Goal: Task Accomplishment & Management: Complete application form

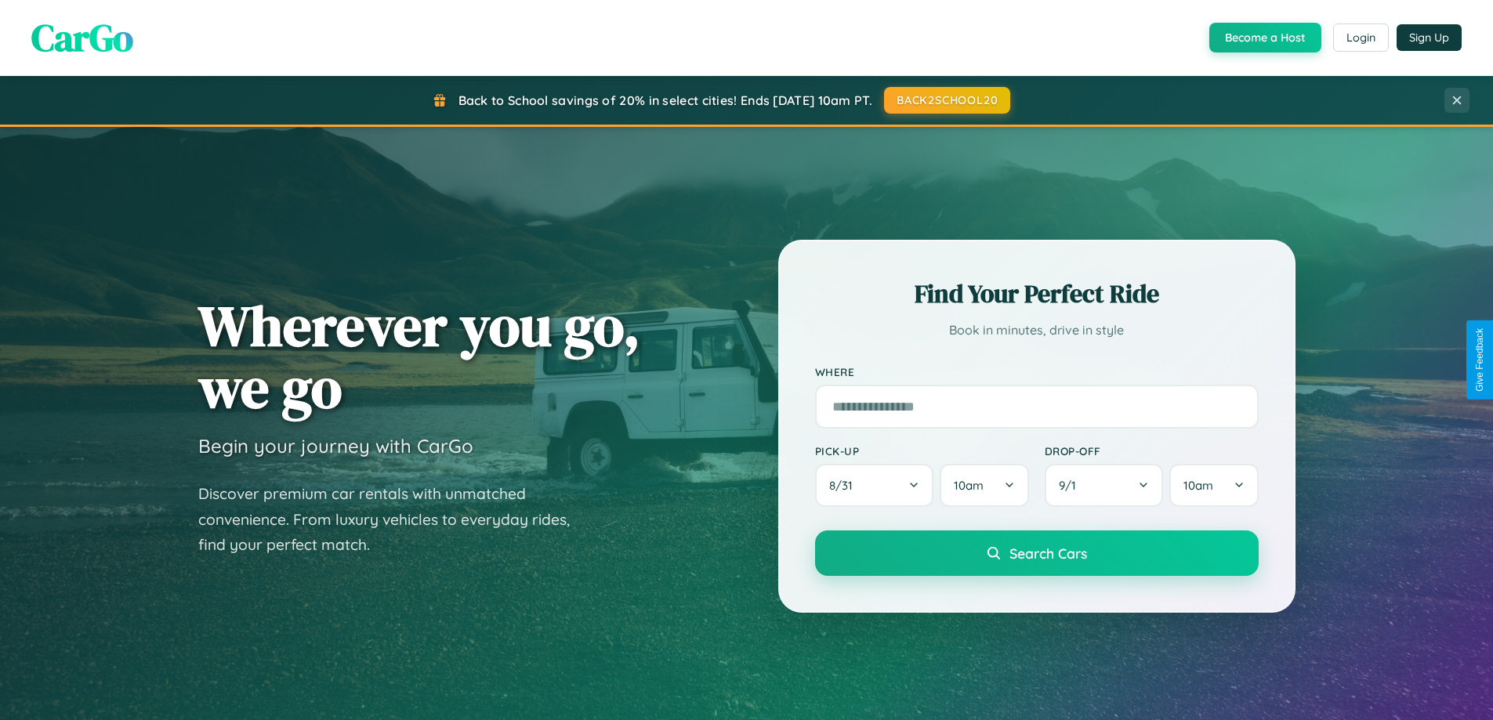
scroll to position [676, 0]
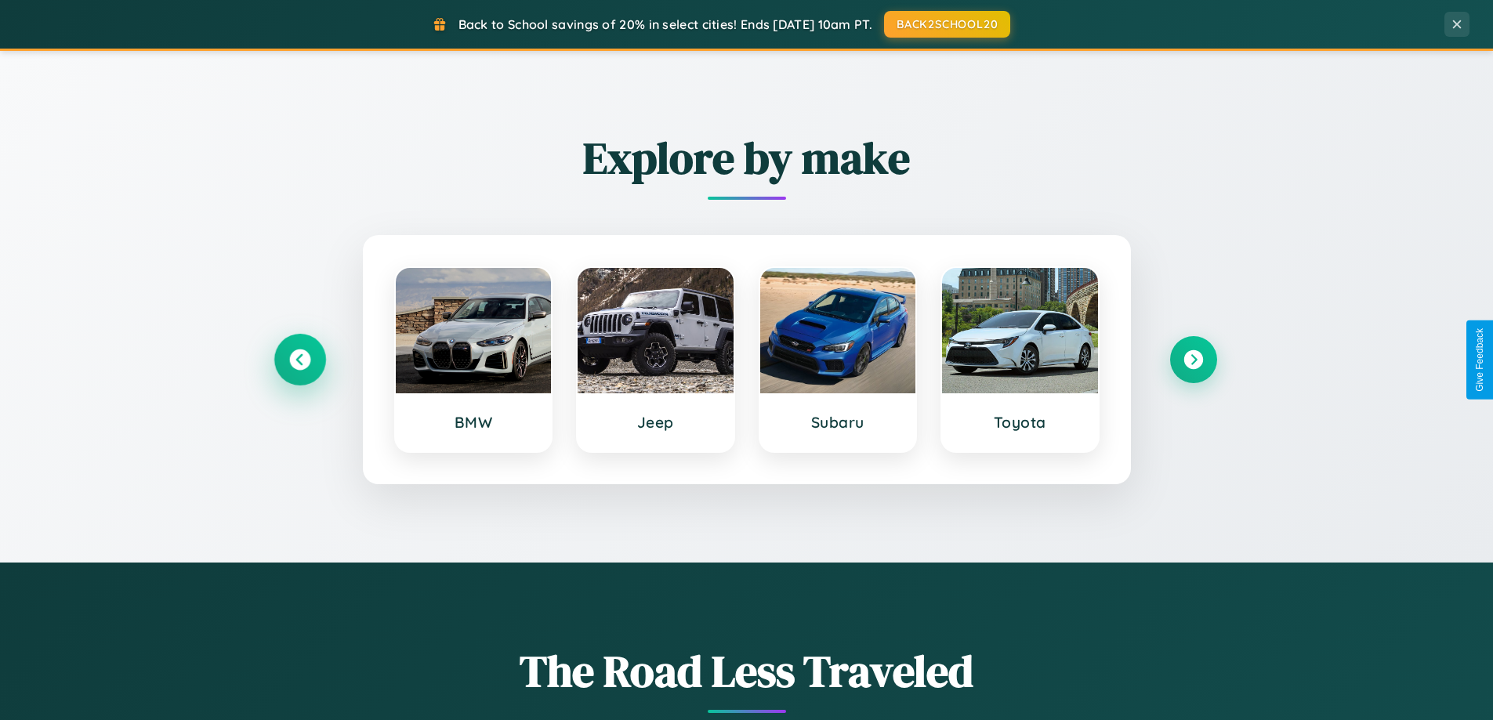
click at [299, 360] on icon at bounding box center [299, 360] width 21 height 21
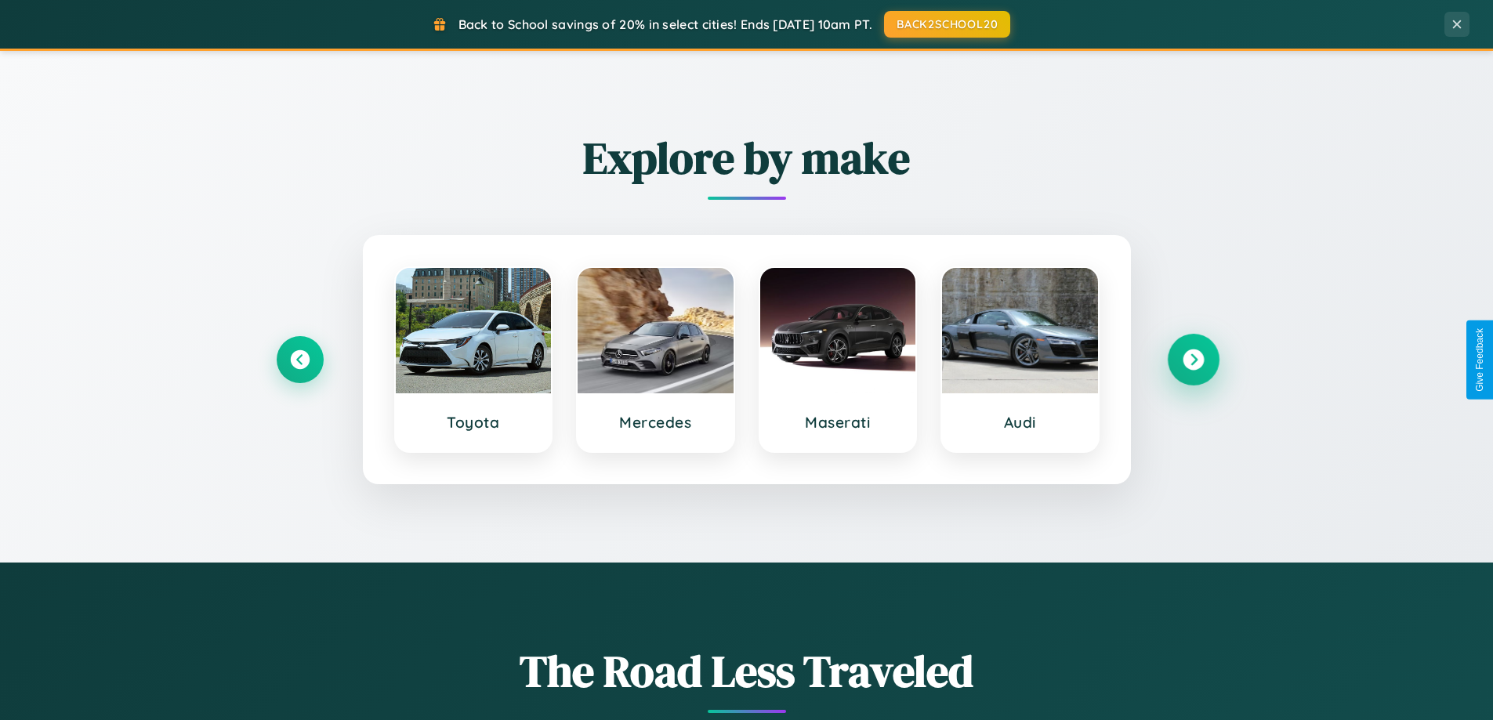
click at [1193, 360] on icon at bounding box center [1193, 360] width 21 height 21
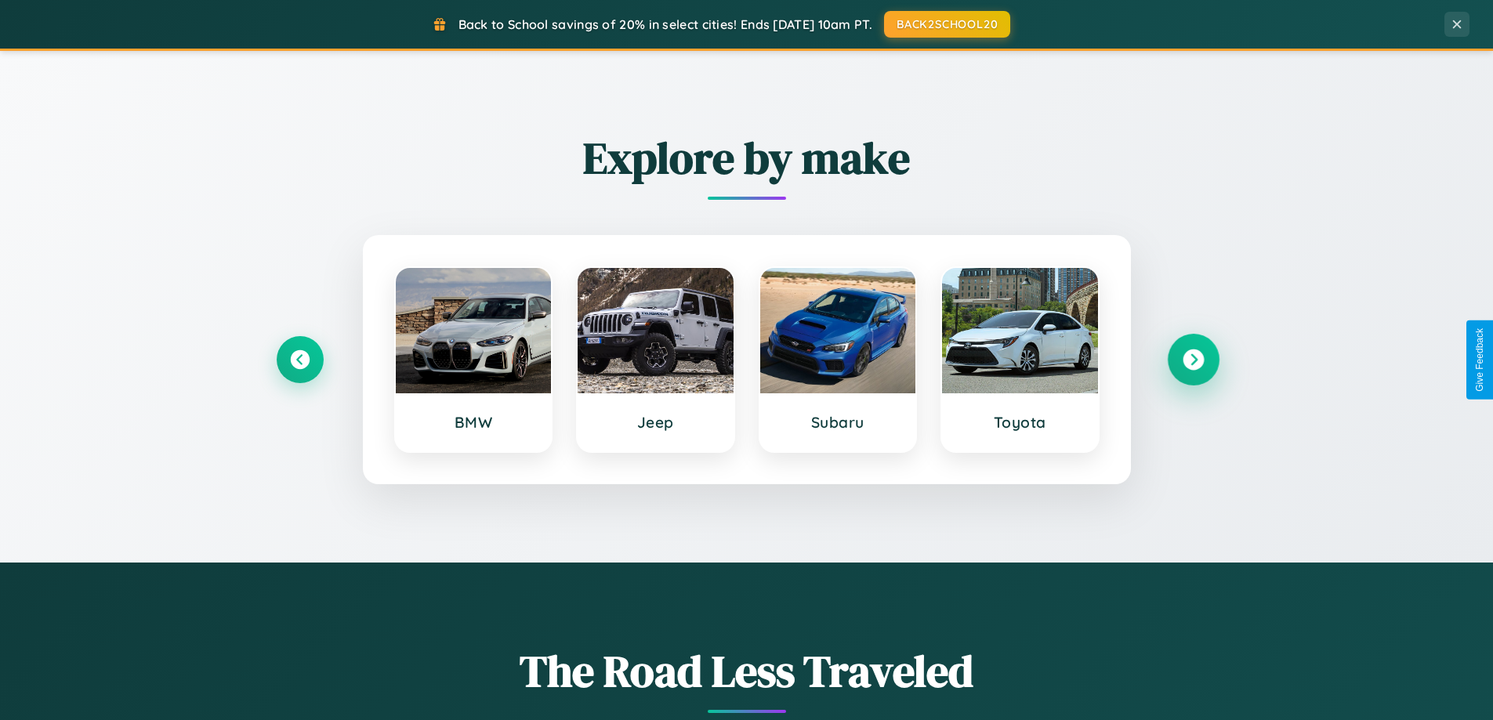
click at [1193, 360] on icon at bounding box center [1193, 360] width 21 height 21
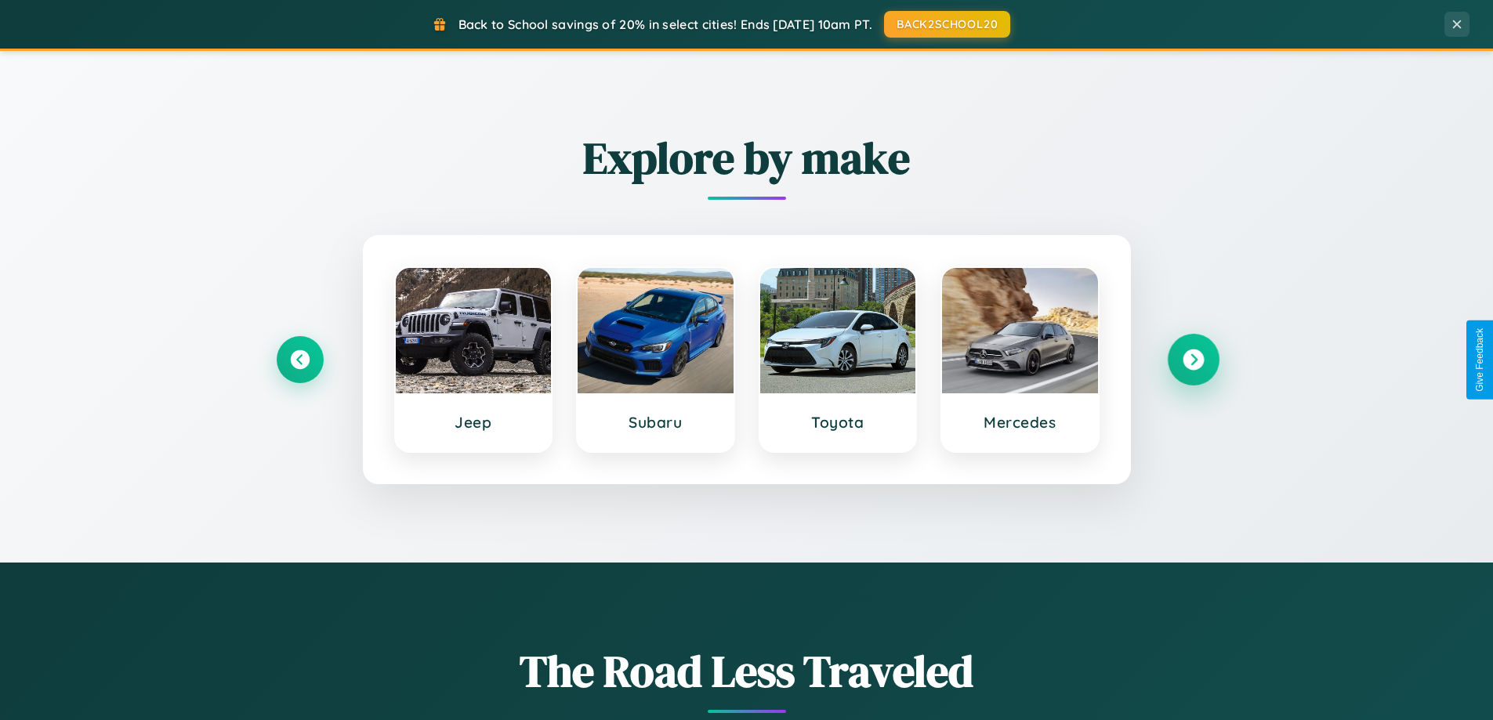
click at [1193, 360] on icon at bounding box center [1193, 360] width 21 height 21
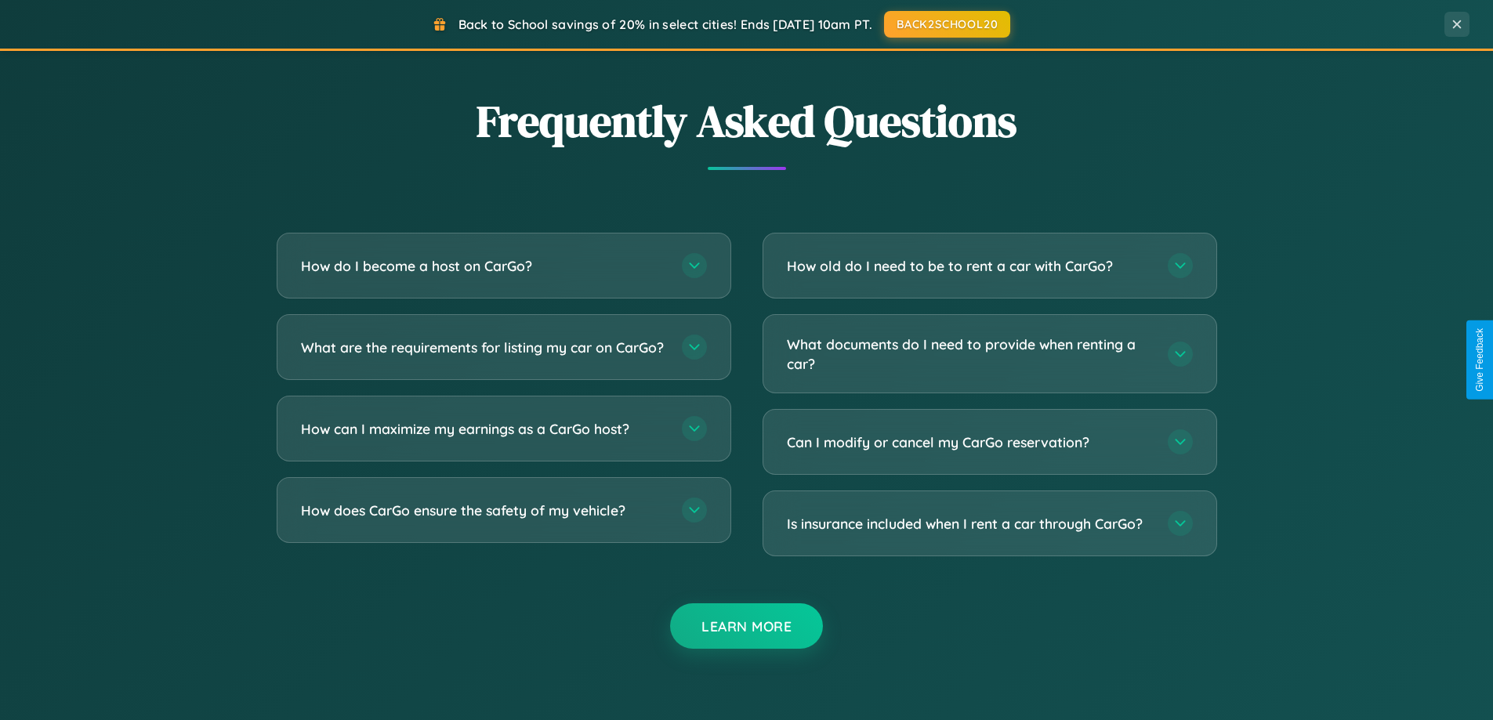
scroll to position [3017, 0]
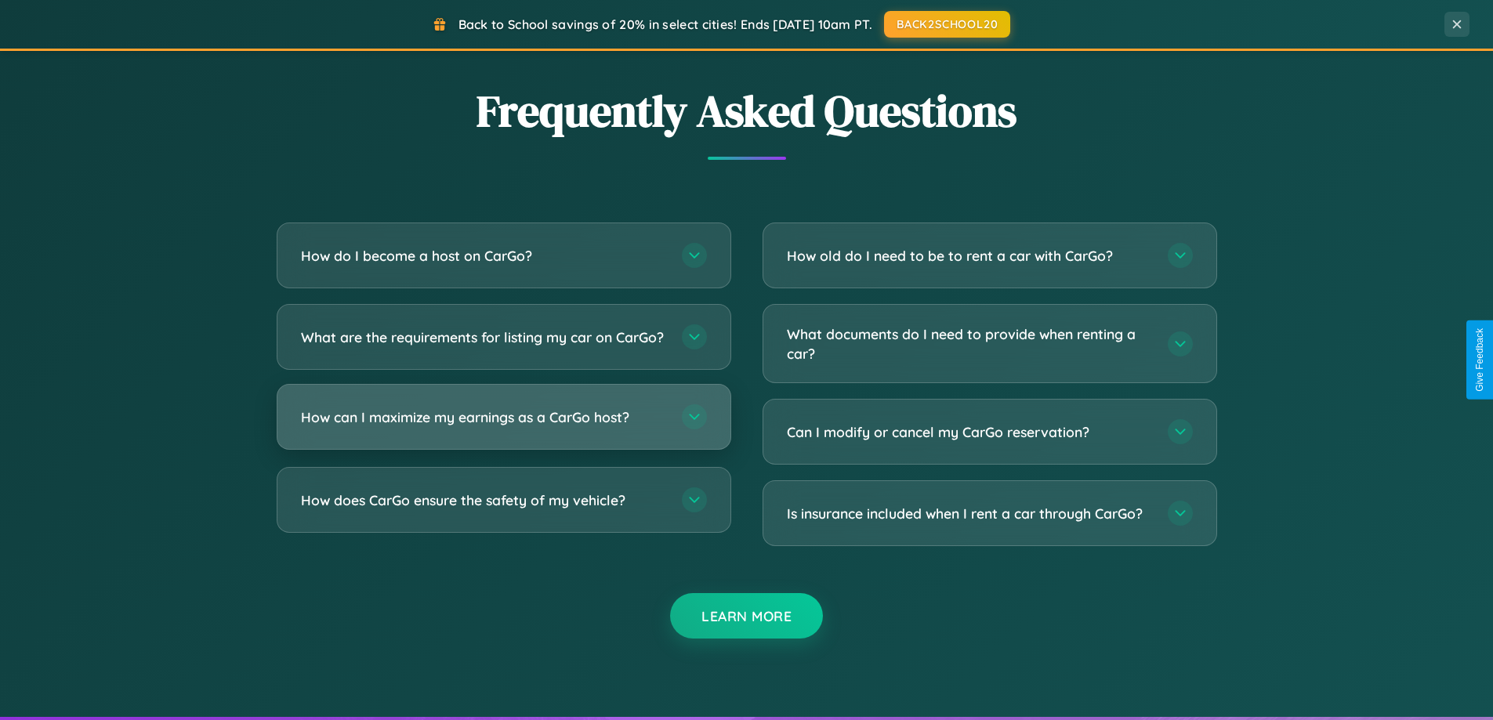
click at [503, 427] on h3 "How can I maximize my earnings as a CarGo host?" at bounding box center [483, 418] width 365 height 20
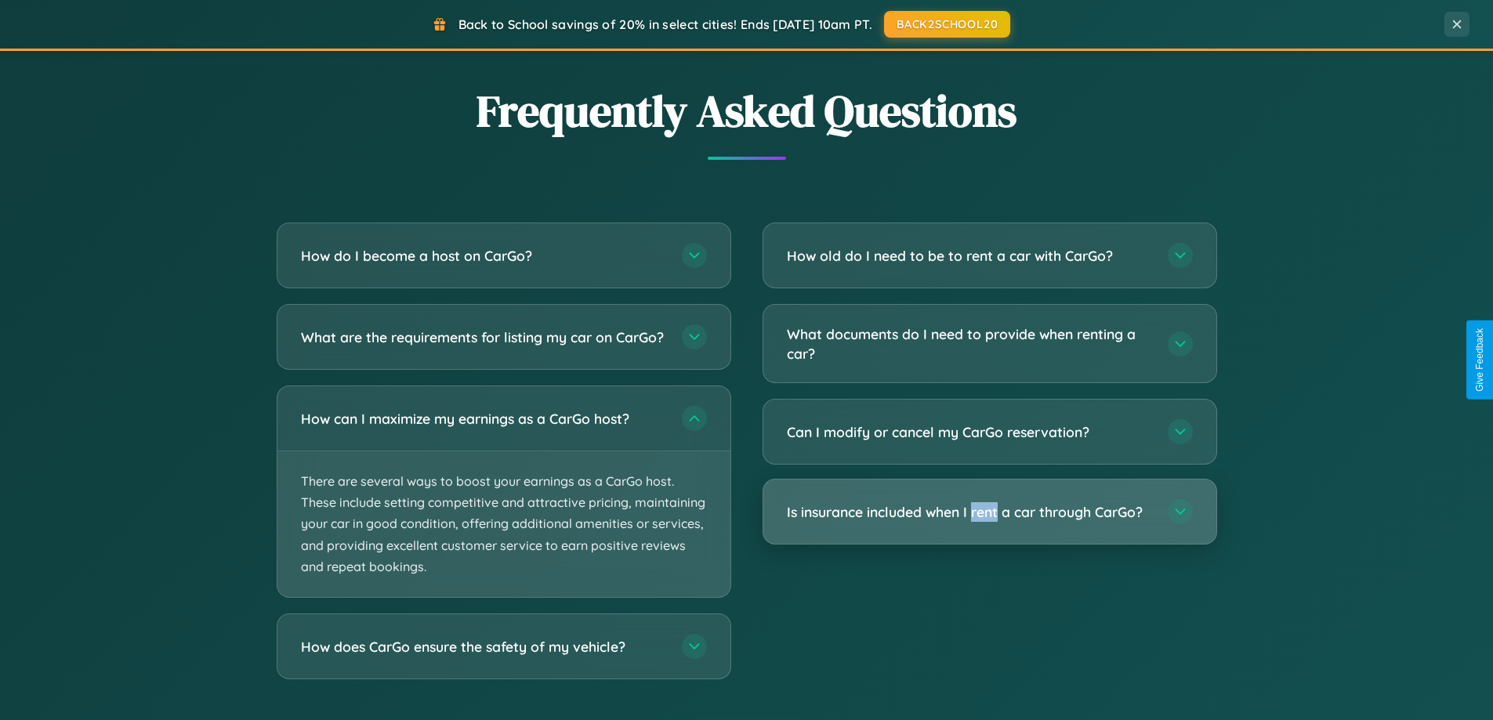
click at [989, 513] on h3 "Is insurance included when I rent a car through CarGo?" at bounding box center [969, 513] width 365 height 20
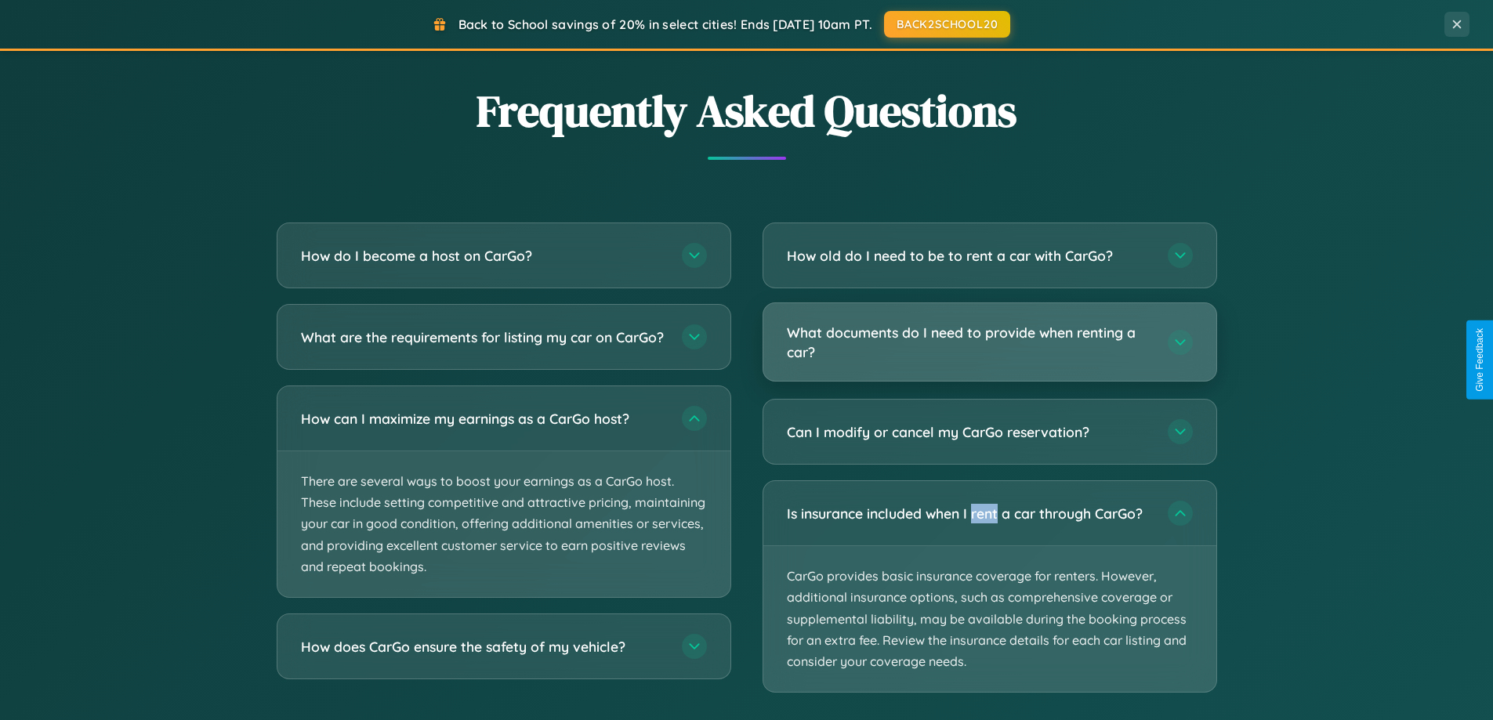
click at [989, 343] on h3 "What documents do I need to provide when renting a car?" at bounding box center [969, 342] width 365 height 38
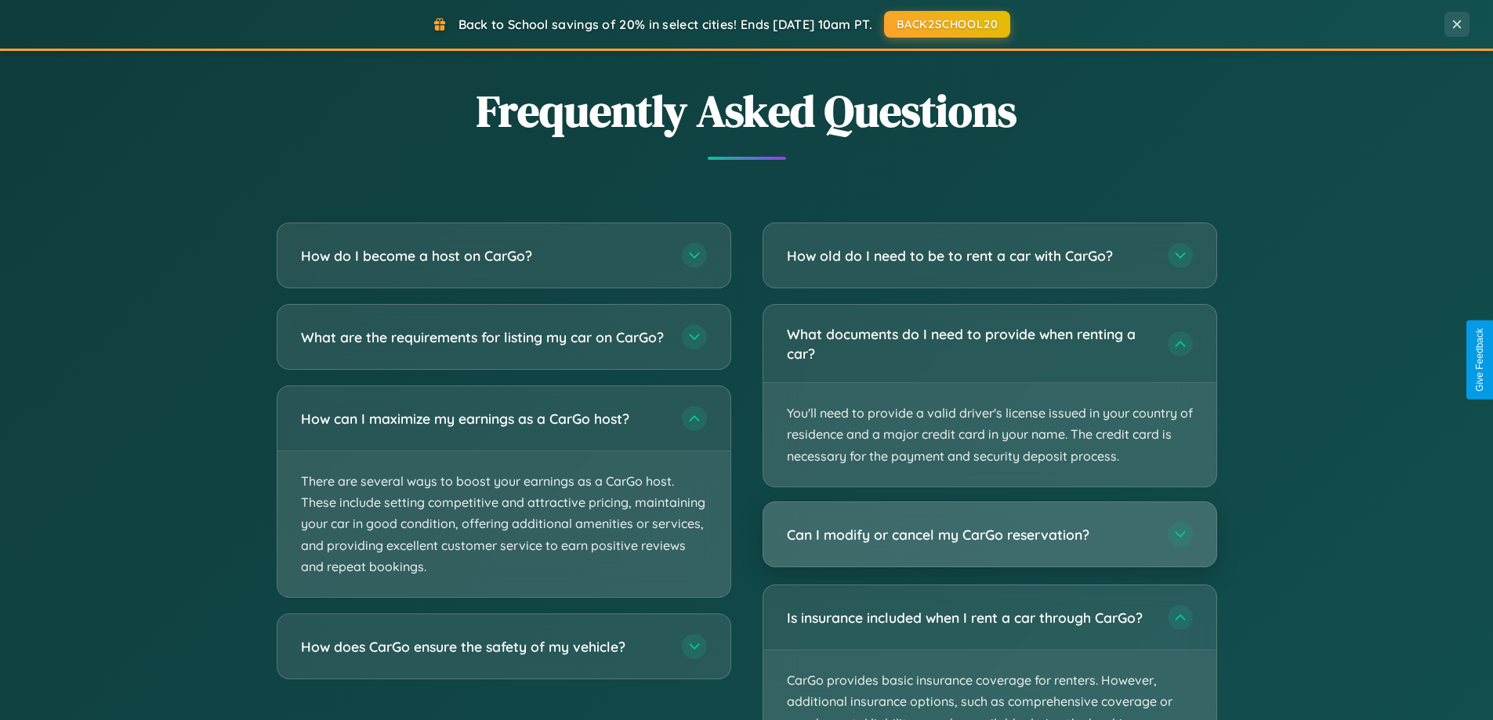
click at [989, 535] on h3 "Can I modify or cancel my CarGo reservation?" at bounding box center [969, 535] width 365 height 20
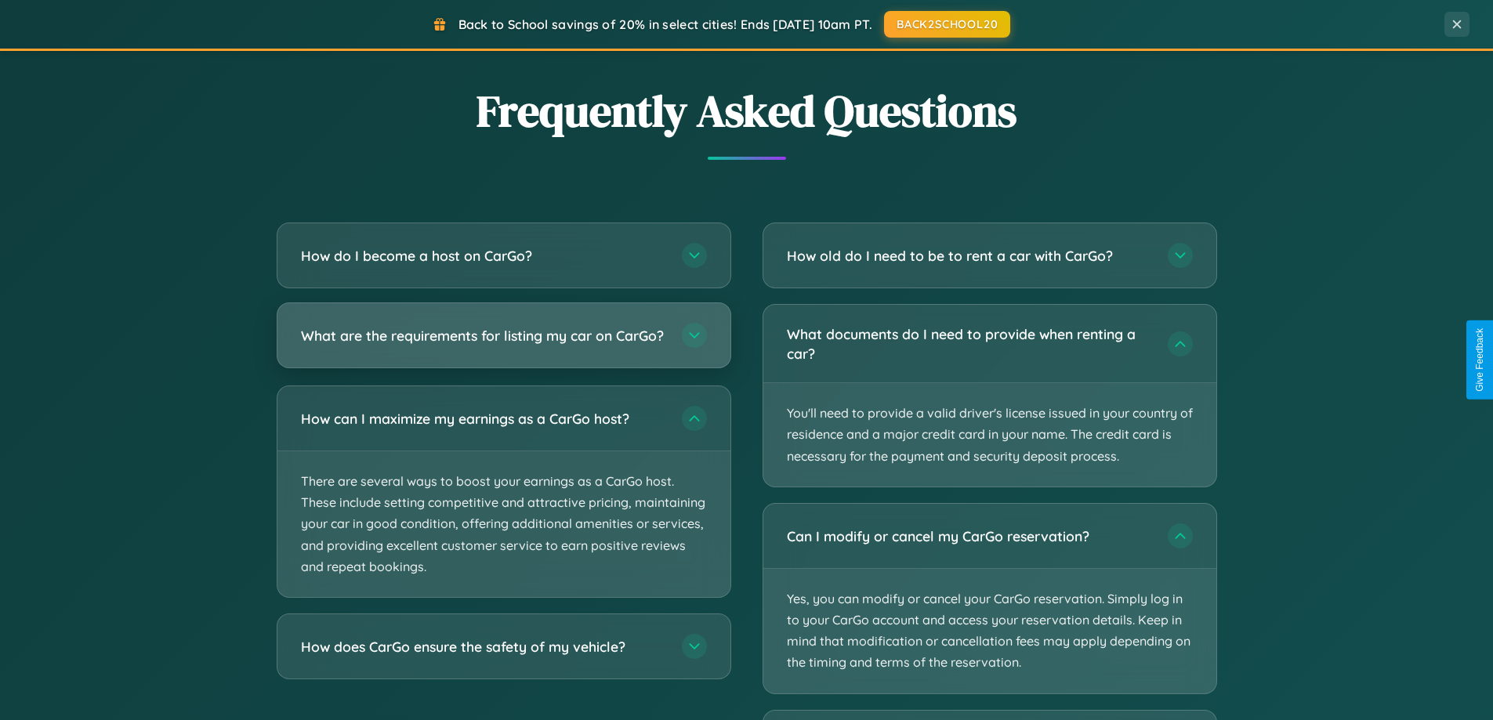
click at [503, 343] on h3 "What are the requirements for listing my car on CarGo?" at bounding box center [483, 336] width 365 height 20
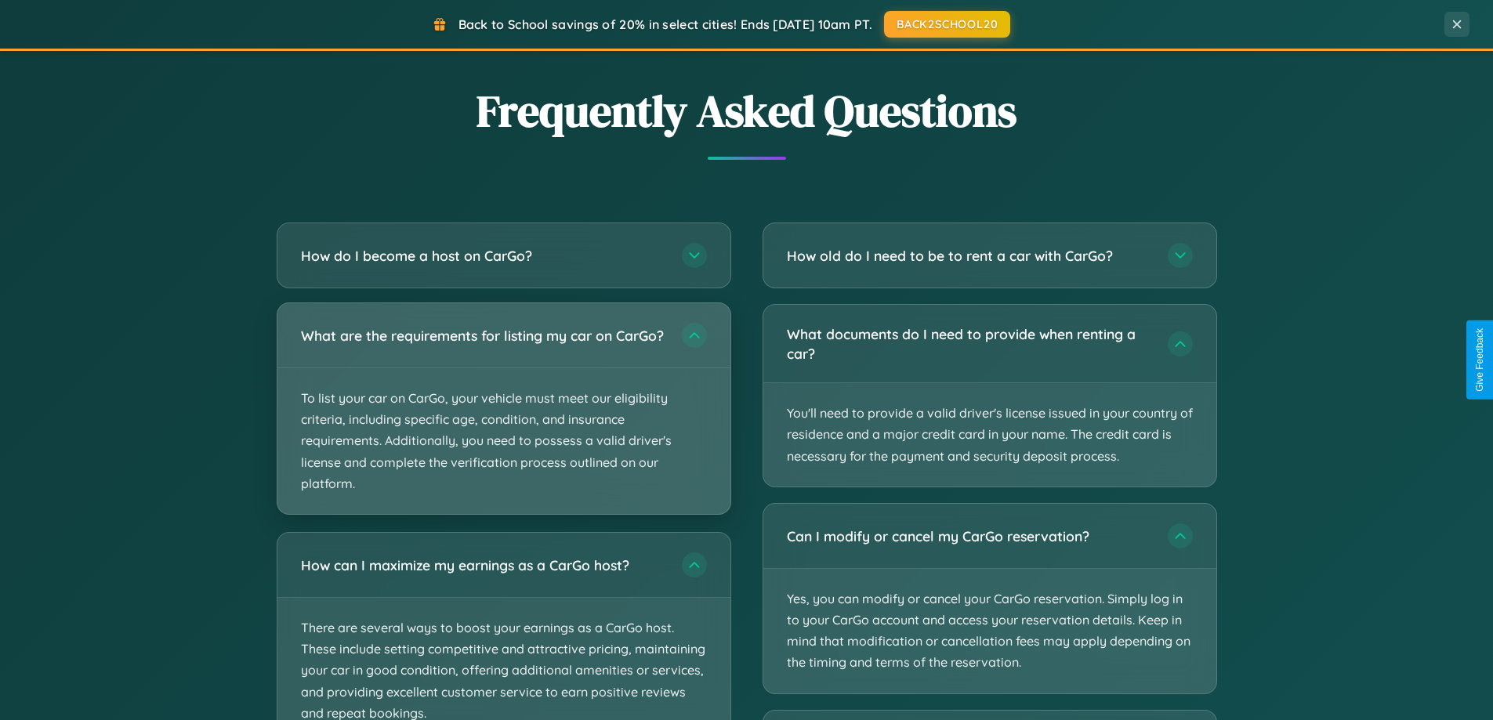
scroll to position [3136, 0]
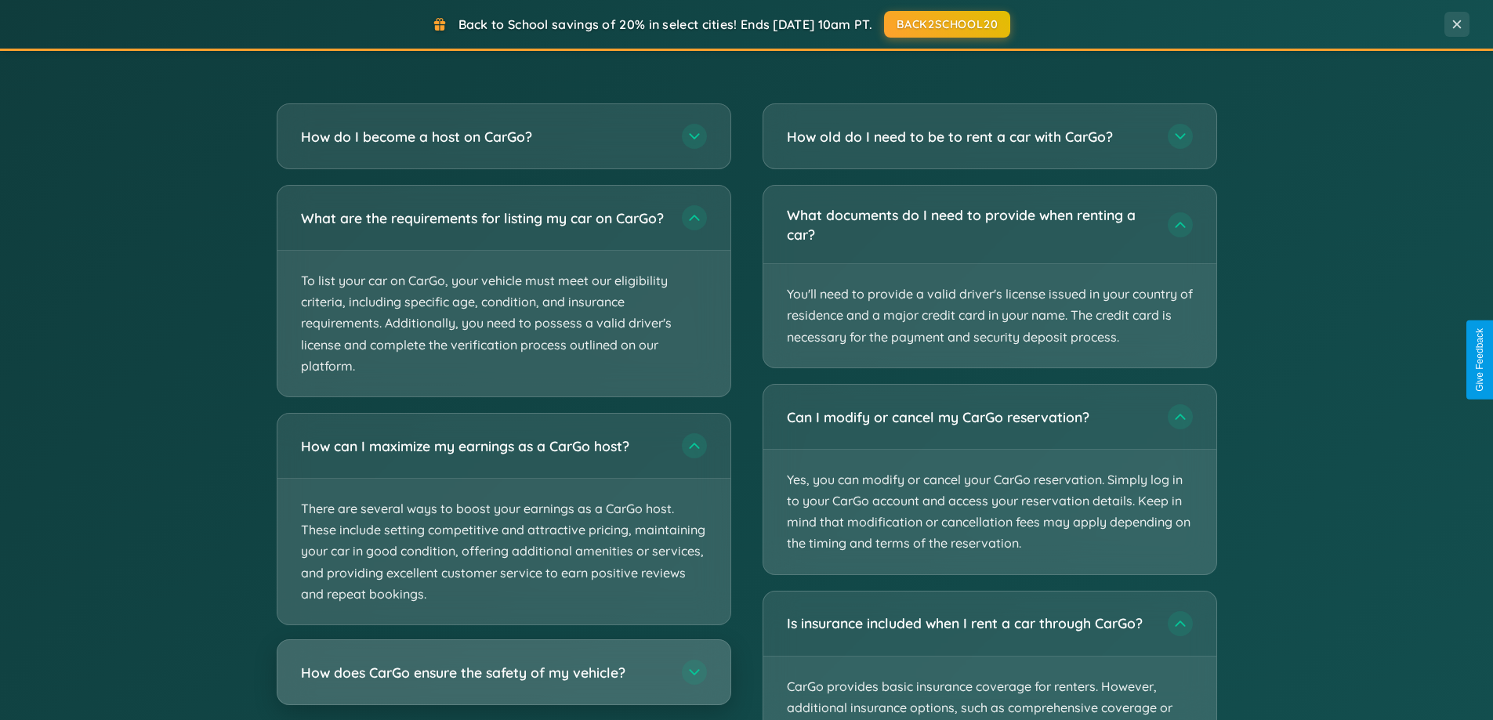
click at [503, 683] on h3 "How does CarGo ensure the safety of my vehicle?" at bounding box center [483, 673] width 365 height 20
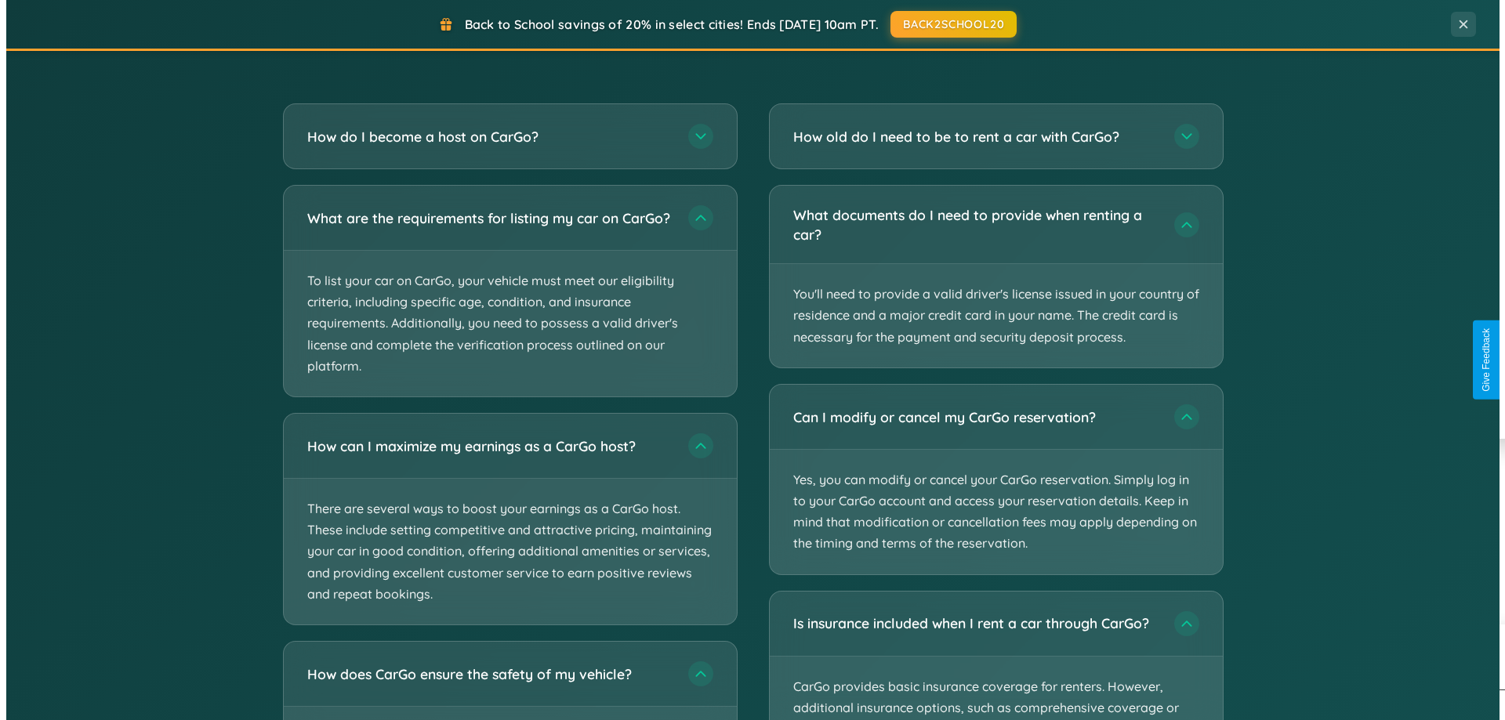
scroll to position [0, 0]
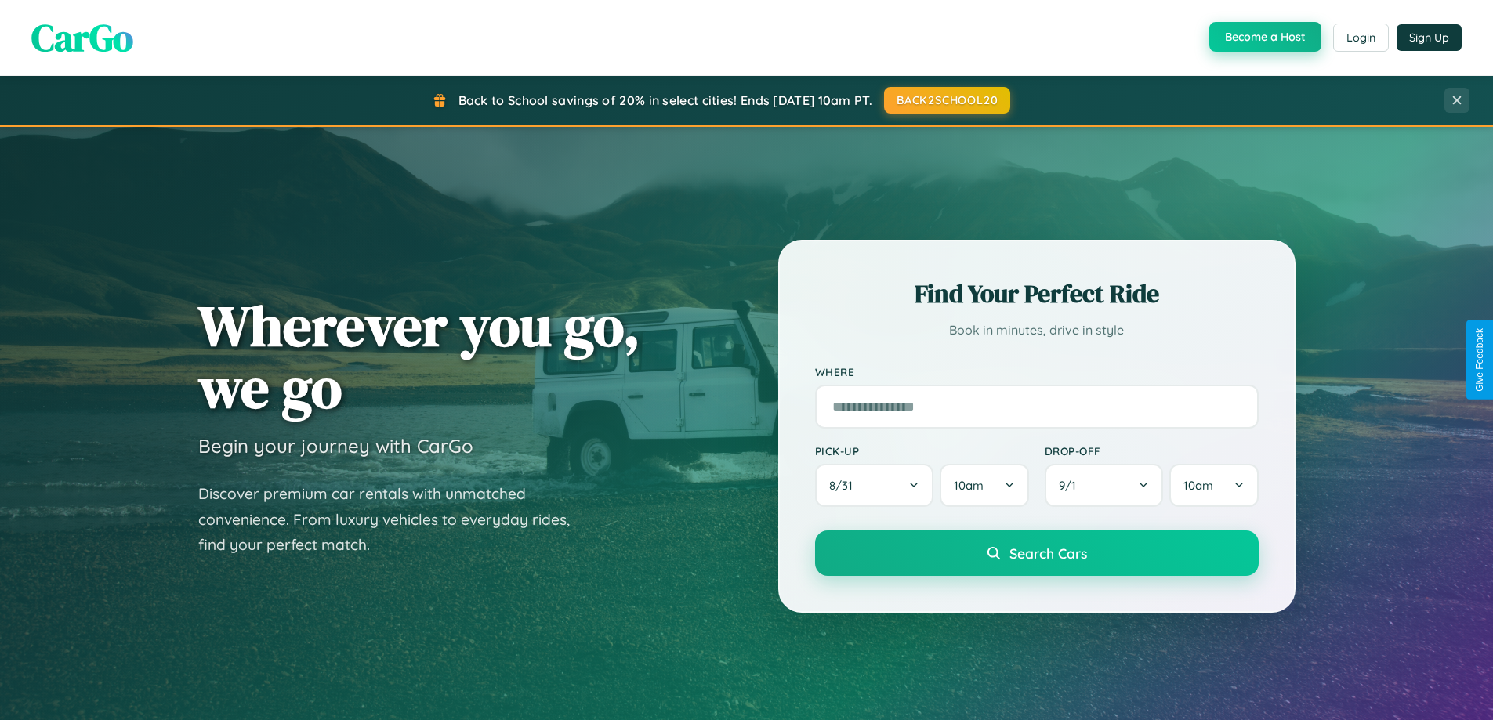
click at [1264, 38] on button "Become a Host" at bounding box center [1266, 37] width 112 height 30
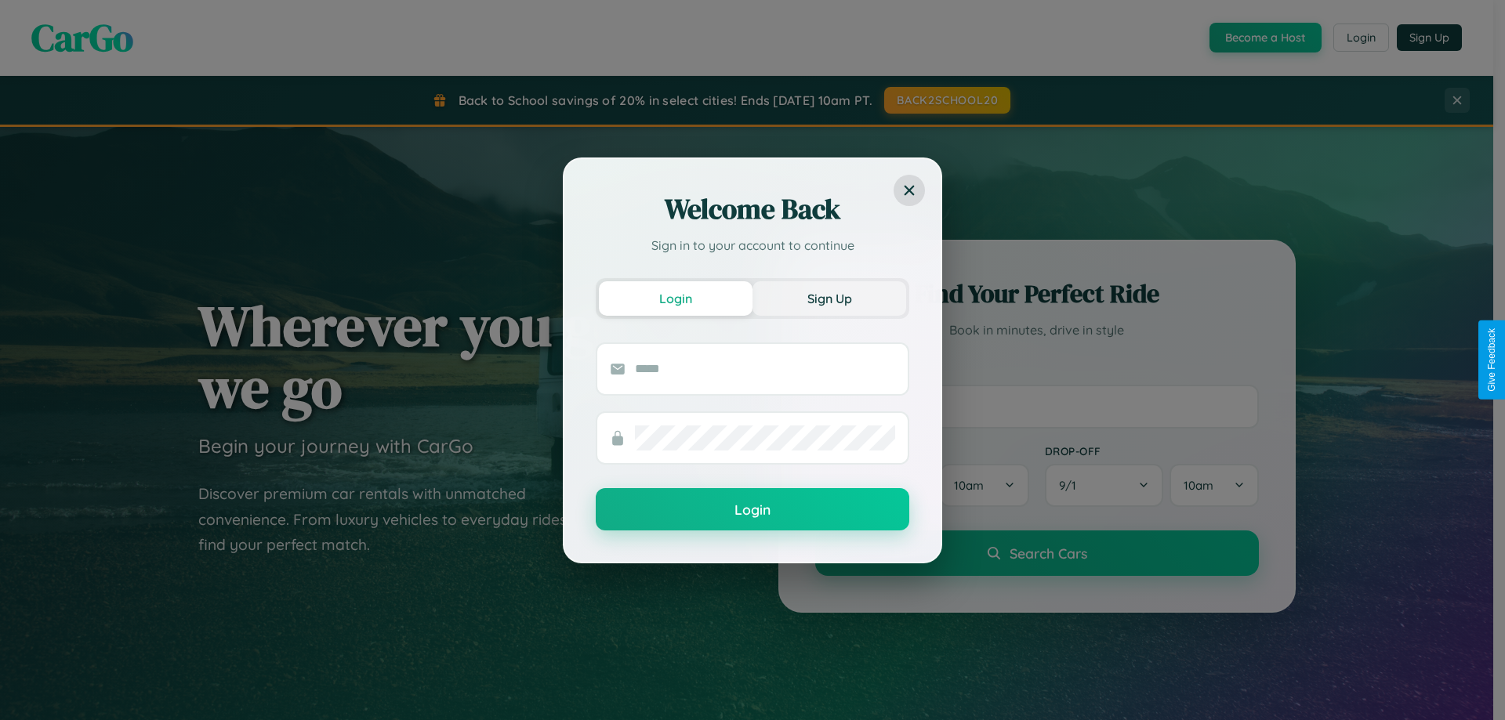
click at [829, 298] on button "Sign Up" at bounding box center [830, 298] width 154 height 34
